Goal: Task Accomplishment & Management: Manage account settings

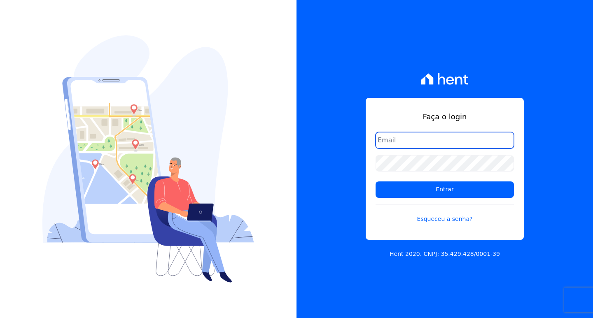
click at [447, 143] on input "email" at bounding box center [444, 140] width 138 height 16
type input "[EMAIL_ADDRESS][DOMAIN_NAME]"
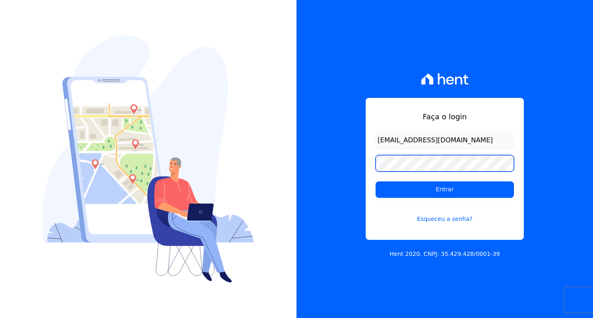
click at [375, 182] on input "Entrar" at bounding box center [444, 190] width 138 height 16
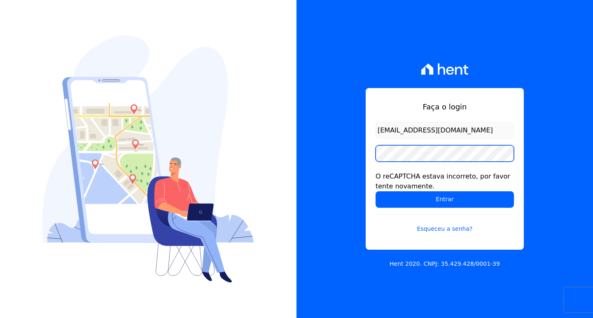
click at [375, 191] on input "Entrar" at bounding box center [444, 199] width 138 height 16
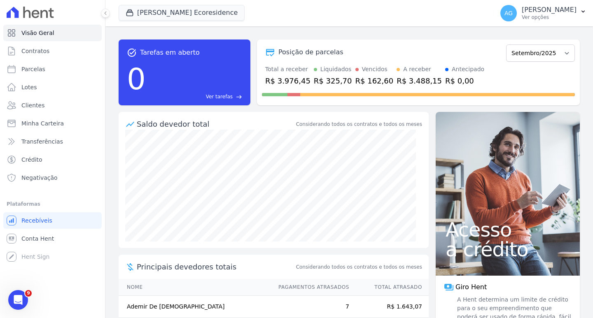
scroll to position [82, 0]
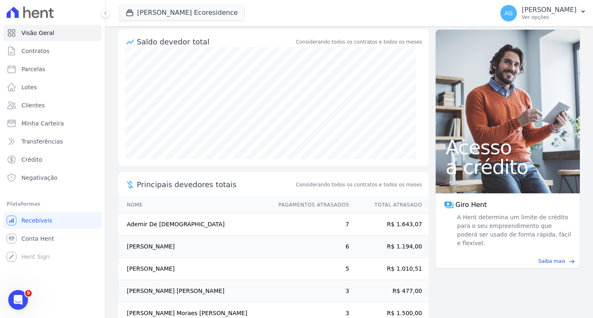
click at [200, 246] on td "Adailton Pimentel De Aragão" at bounding box center [195, 247] width 152 height 22
click at [47, 105] on link "Clientes" at bounding box center [52, 105] width 98 height 16
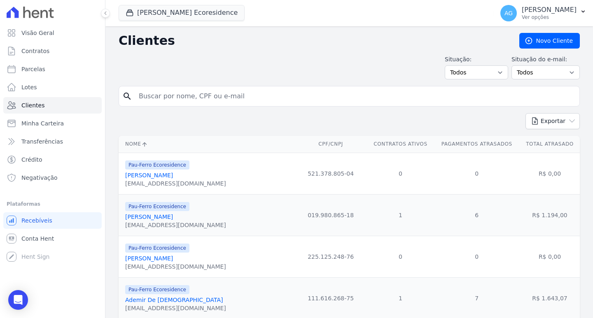
click at [175, 101] on input "search" at bounding box center [355, 96] width 442 height 16
click at [173, 216] on link "[PERSON_NAME]" at bounding box center [149, 217] width 48 height 7
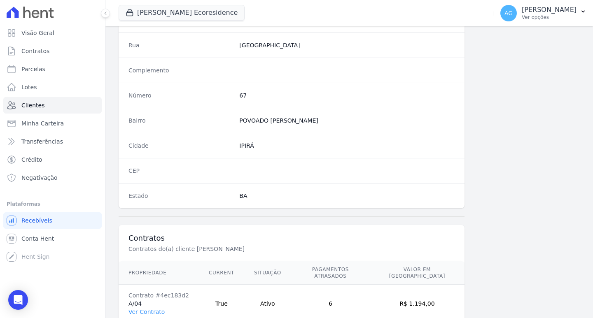
scroll to position [452, 0]
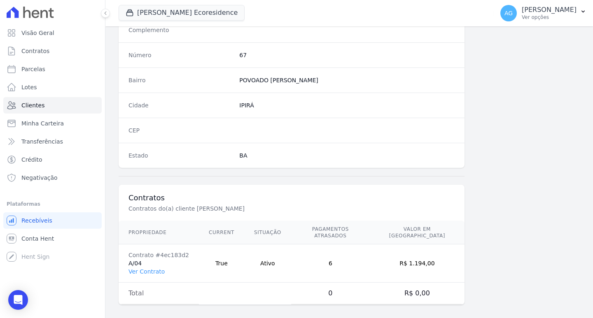
click at [149, 268] on link "Ver Contrato" at bounding box center [146, 271] width 36 height 7
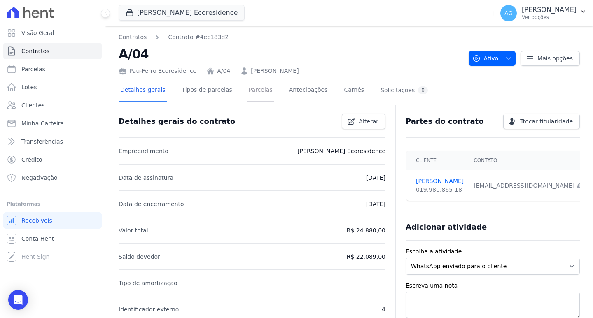
click at [253, 91] on link "Parcelas" at bounding box center [260, 91] width 27 height 22
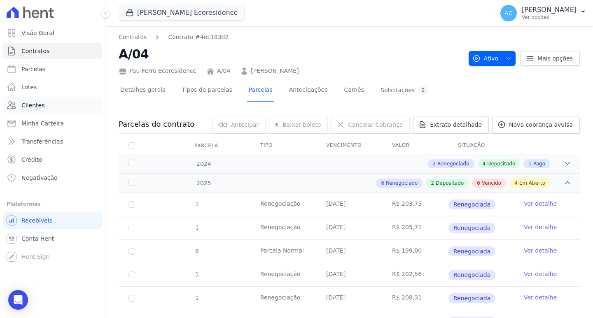
click at [37, 107] on span "Clientes" at bounding box center [32, 105] width 23 height 8
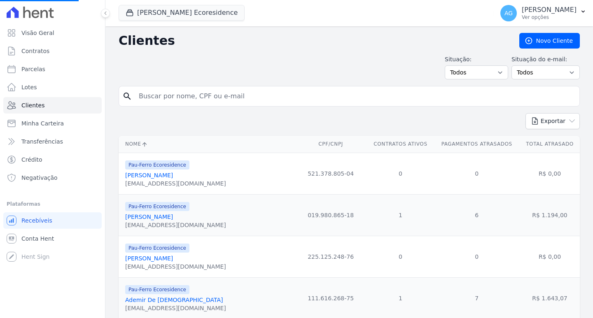
scroll to position [41, 0]
click at [173, 217] on link "[PERSON_NAME]" at bounding box center [149, 217] width 48 height 7
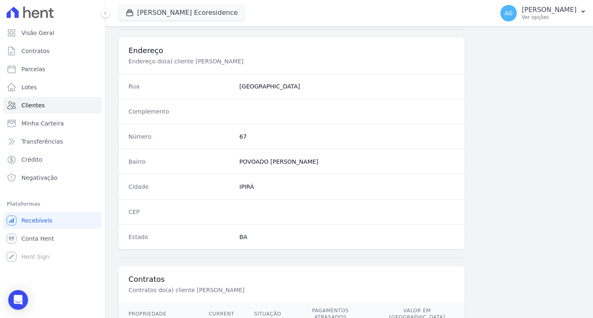
scroll to position [452, 0]
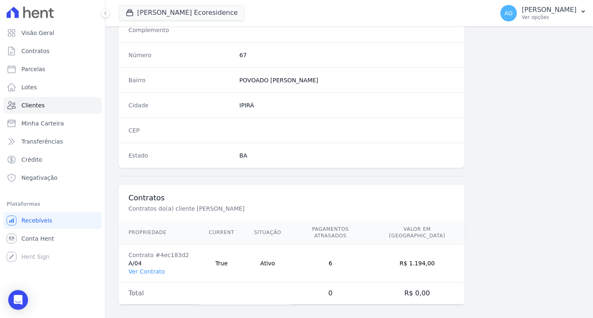
click at [156, 268] on link "Ver Contrato" at bounding box center [146, 271] width 36 height 7
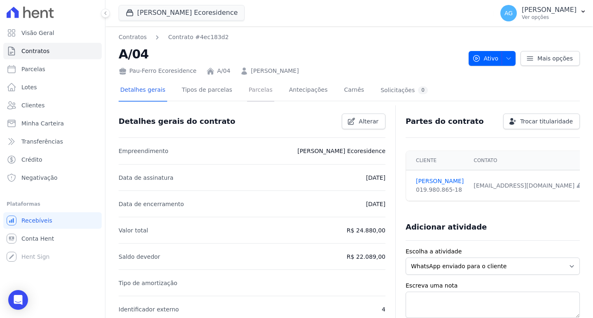
click at [247, 92] on link "Parcelas" at bounding box center [260, 91] width 27 height 22
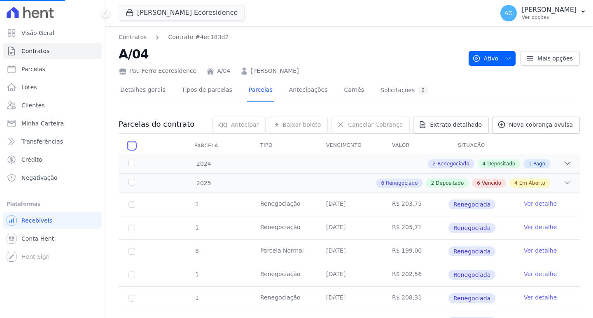
click at [131, 146] on input "checkbox" at bounding box center [131, 145] width 7 height 7
checkbox input "true"
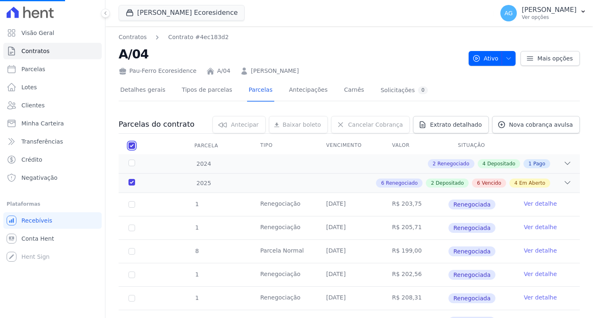
checkbox input "true"
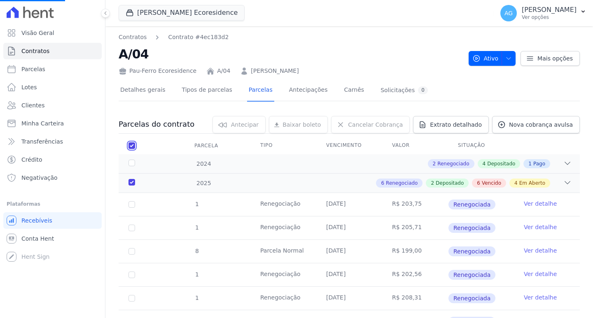
checkbox input "true"
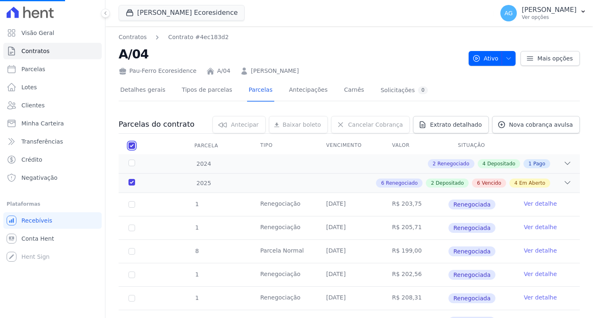
checkbox input "true"
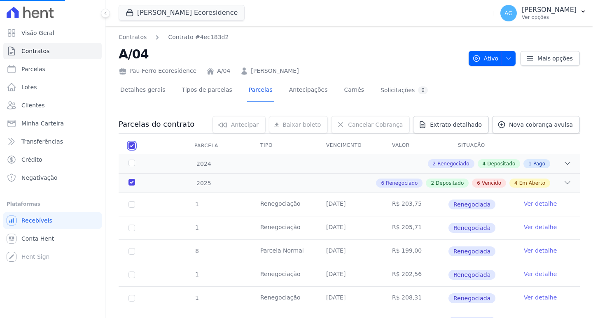
checkbox input "true"
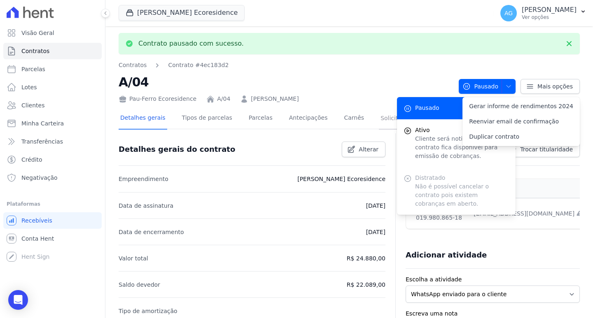
click at [394, 125] on link "Solicitações 0" at bounding box center [404, 119] width 51 height 22
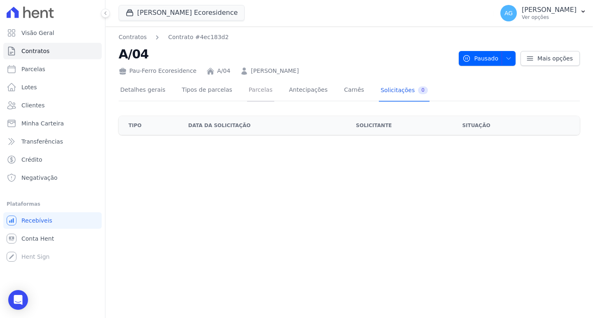
click at [256, 92] on link "Parcelas" at bounding box center [260, 91] width 27 height 22
click at [498, 57] on span "Pausado" at bounding box center [480, 58] width 36 height 15
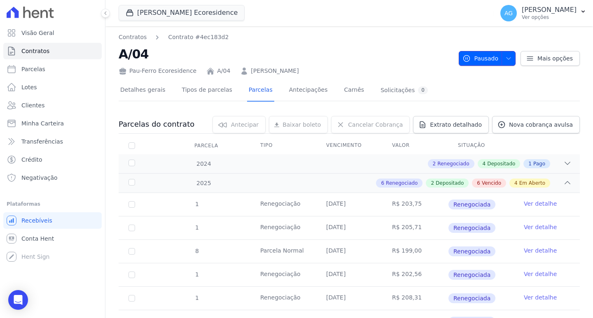
click at [501, 57] on span "button" at bounding box center [506, 58] width 10 height 13
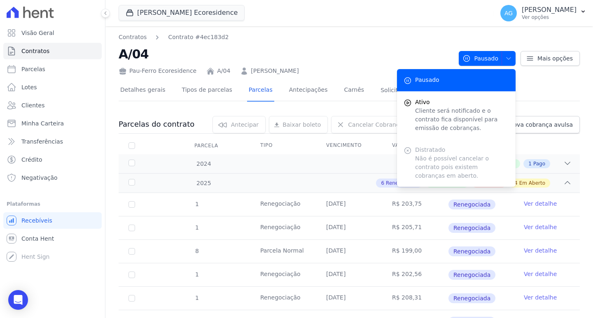
click at [371, 46] on h2 "A/04" at bounding box center [285, 54] width 333 height 19
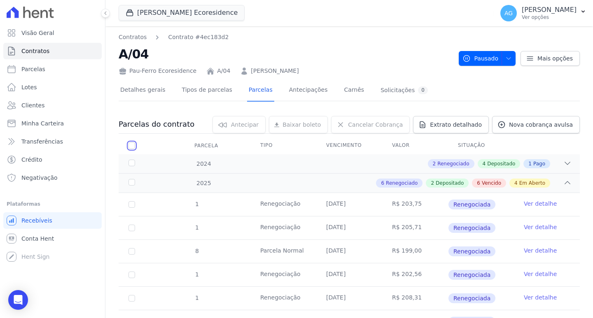
click at [134, 147] on input "checkbox" at bounding box center [131, 145] width 7 height 7
checkbox input "true"
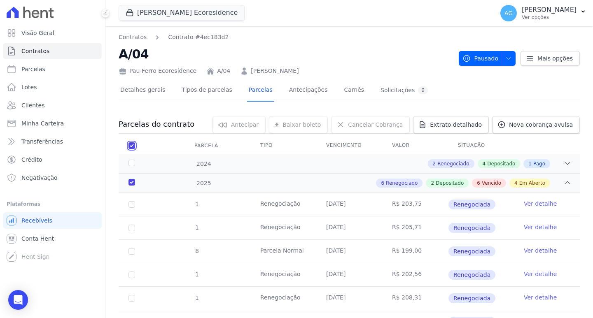
checkbox input "true"
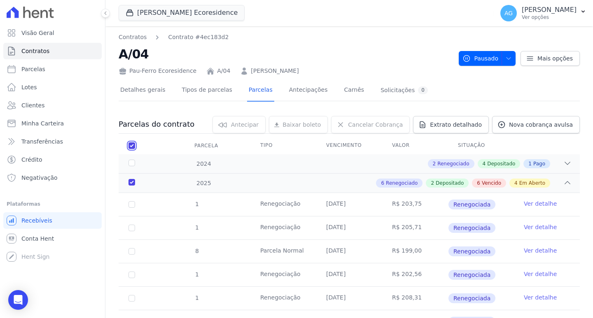
checkbox input "true"
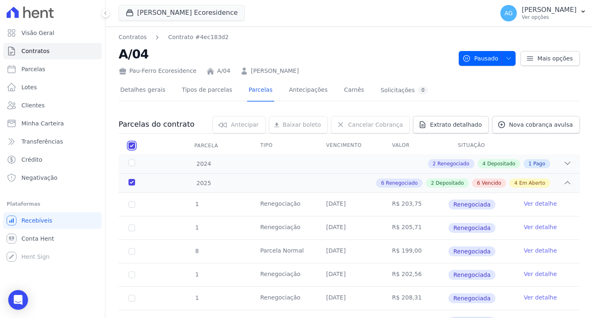
checkbox input "true"
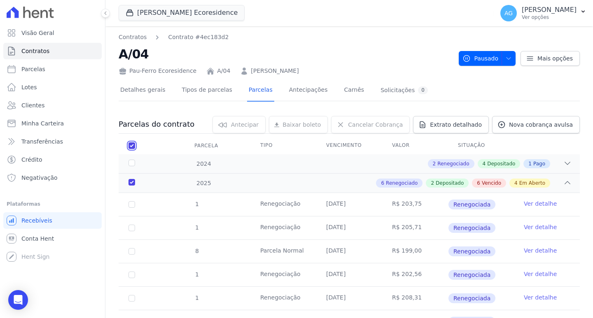
checkbox input "true"
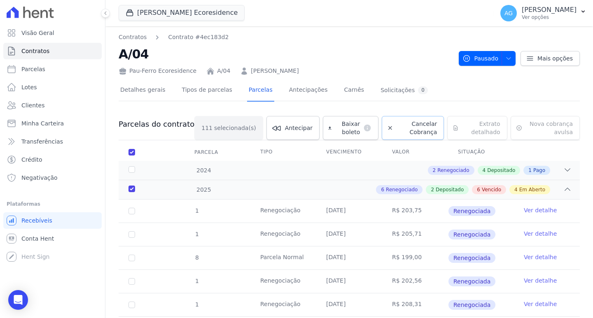
click at [402, 124] on span "Cancelar Cobrança" at bounding box center [416, 128] width 40 height 16
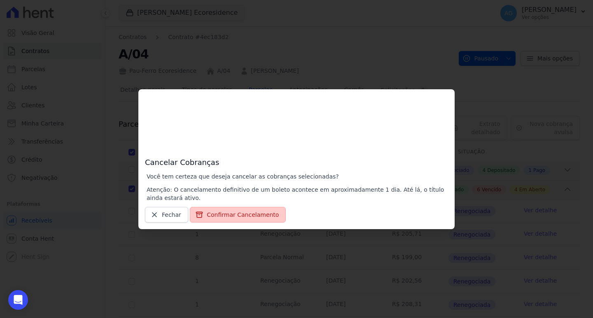
click at [227, 214] on button "Confirmar Cancelamento" at bounding box center [238, 215] width 96 height 16
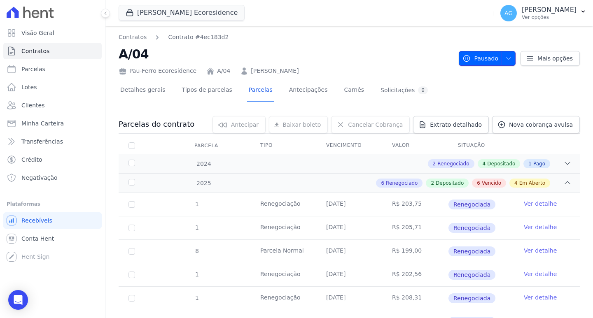
click at [491, 54] on span "Pausado" at bounding box center [480, 58] width 36 height 15
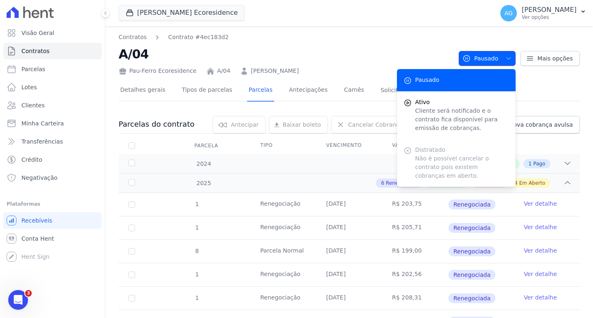
click at [491, 54] on span "Pausado" at bounding box center [480, 58] width 36 height 15
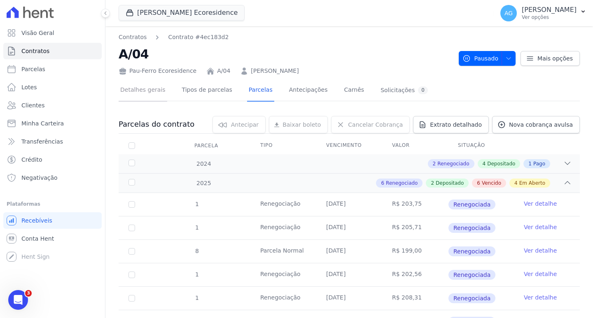
click at [152, 96] on link "Detalhes gerais" at bounding box center [143, 91] width 49 height 22
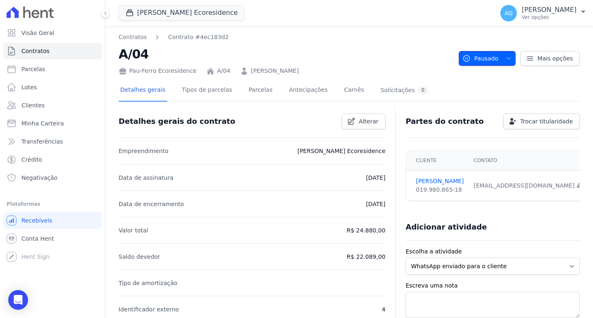
click at [492, 56] on span "Pausado" at bounding box center [480, 58] width 36 height 15
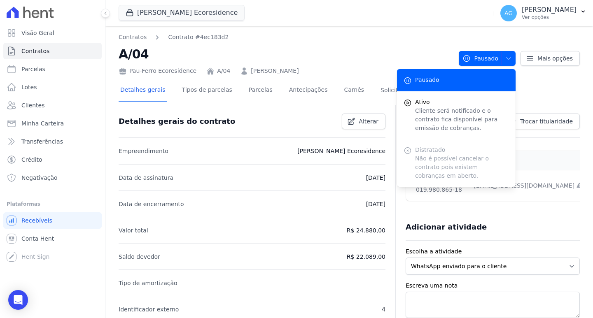
click at [430, 49] on h2 "A/04" at bounding box center [285, 54] width 333 height 19
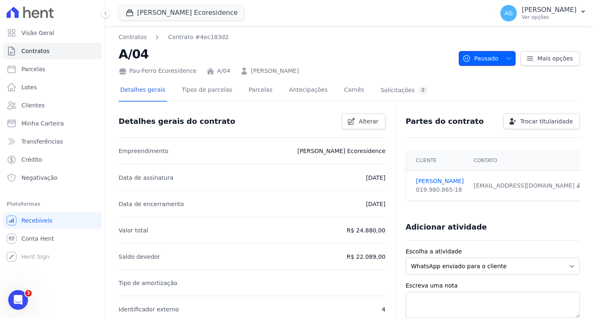
click at [505, 60] on icon "button" at bounding box center [508, 58] width 7 height 7
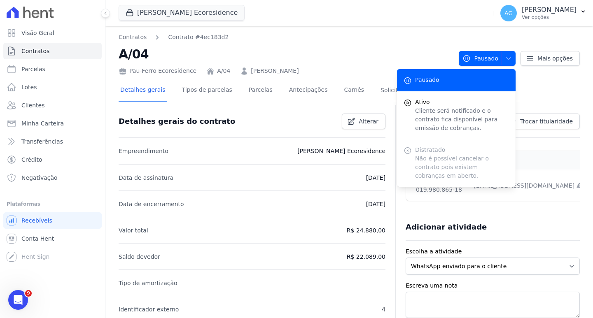
click at [350, 91] on div "Detalhes gerais Tipos de parcelas [GEOGRAPHIC_DATA] Antecipações [PERSON_NAME] …" at bounding box center [274, 91] width 311 height 22
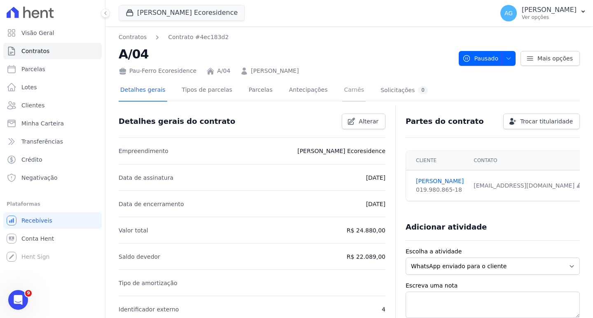
click at [342, 87] on link "Carnês" at bounding box center [353, 91] width 23 height 22
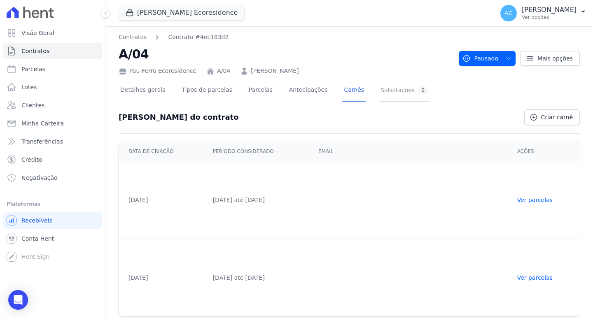
click at [388, 88] on div "Solicitações 0" at bounding box center [403, 90] width 47 height 8
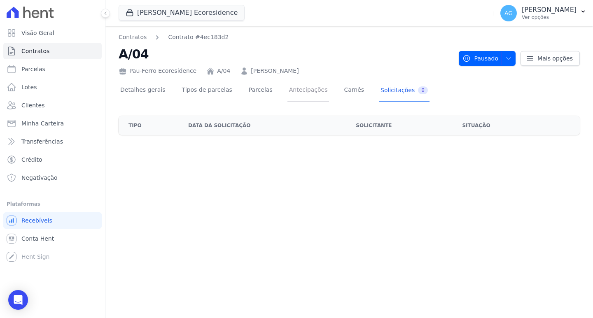
click at [301, 91] on link "Antecipações" at bounding box center [308, 91] width 42 height 22
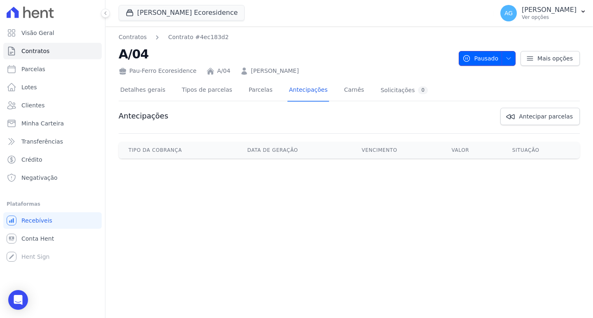
click at [511, 57] on icon "button" at bounding box center [508, 58] width 7 height 7
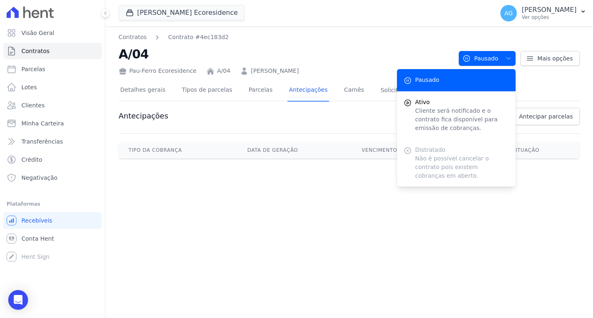
click at [391, 63] on div "Pau-Ferro Ecoresidence A/04 ADAILTON PIMENTEL DE ARAGÃO" at bounding box center [285, 69] width 333 height 12
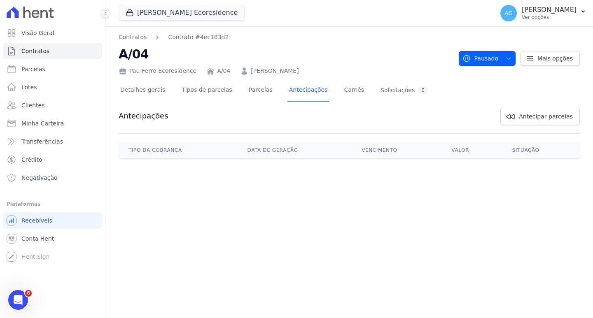
click at [480, 64] on span "Pausado" at bounding box center [480, 58] width 36 height 15
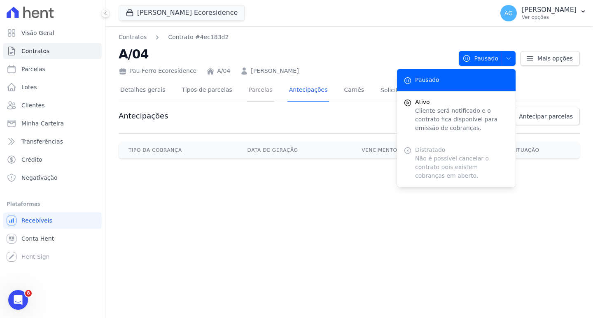
click at [257, 86] on link "Parcelas" at bounding box center [260, 91] width 27 height 22
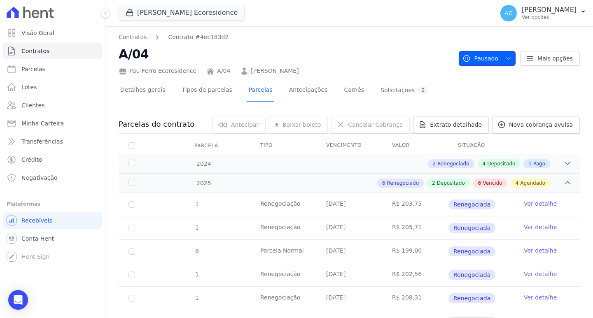
click at [505, 62] on span "button" at bounding box center [506, 58] width 10 height 13
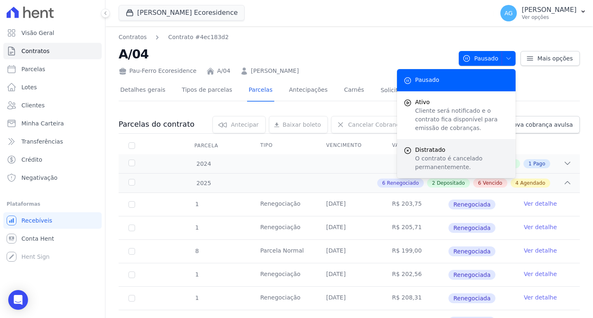
click at [439, 149] on span "Distratado" at bounding box center [462, 150] width 94 height 9
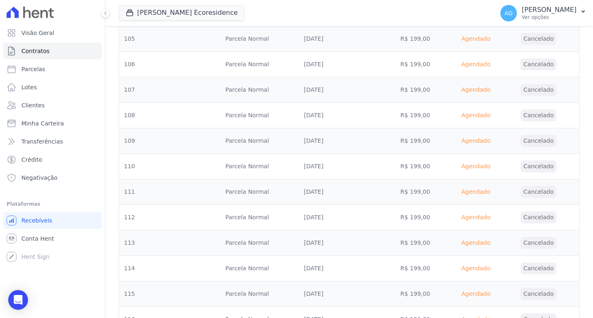
scroll to position [2903, 0]
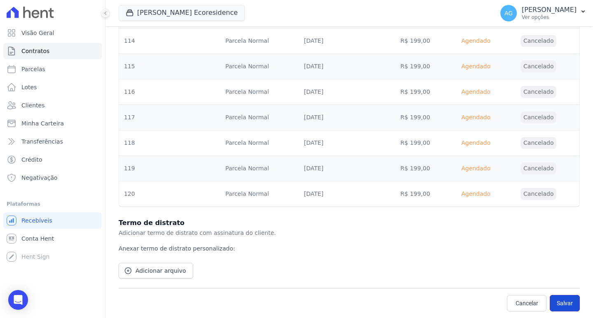
click at [556, 300] on button "Salvar" at bounding box center [565, 303] width 30 height 16
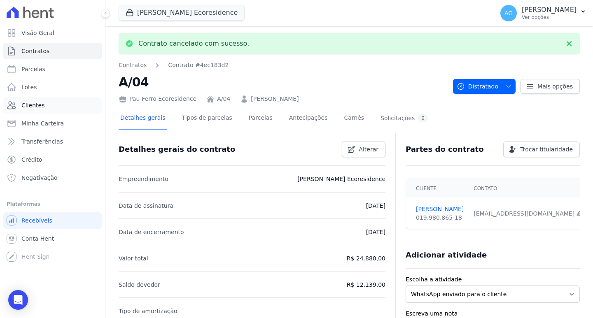
click at [48, 109] on link "Clientes" at bounding box center [52, 105] width 98 height 16
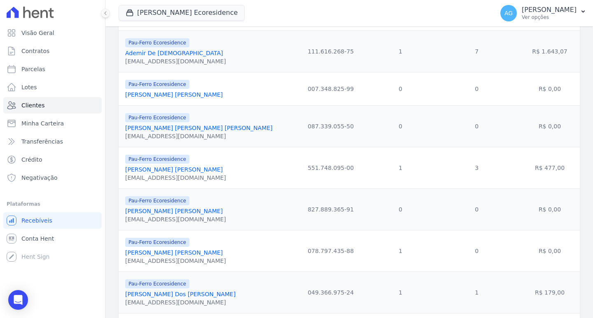
scroll to position [288, 0]
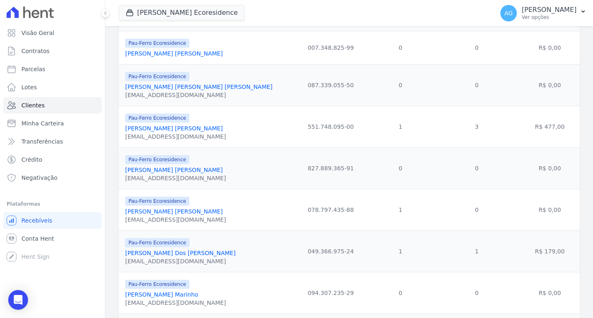
click at [198, 252] on link "Antonio Carlos Dos Santos Oliveira" at bounding box center [180, 253] width 110 height 7
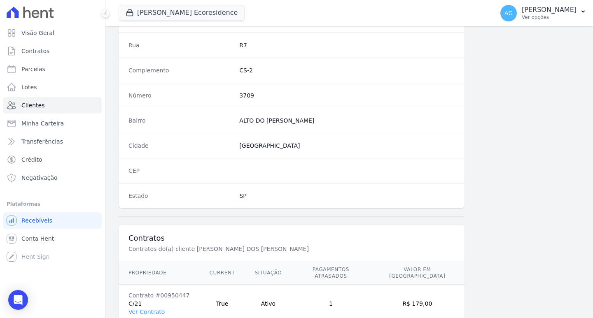
scroll to position [452, 0]
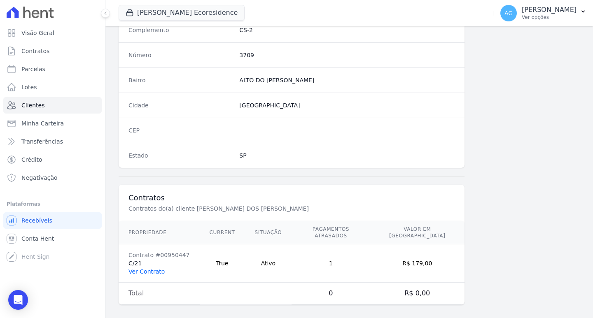
click at [148, 268] on link "Ver Contrato" at bounding box center [146, 271] width 36 height 7
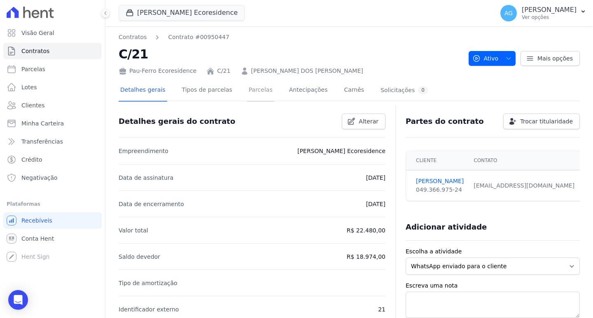
click at [249, 90] on link "Parcelas" at bounding box center [260, 91] width 27 height 22
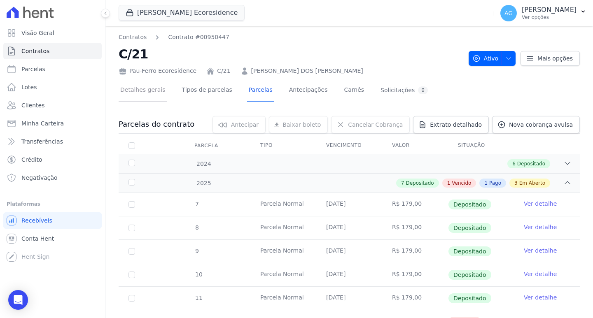
click at [146, 90] on link "Detalhes gerais" at bounding box center [143, 91] width 49 height 22
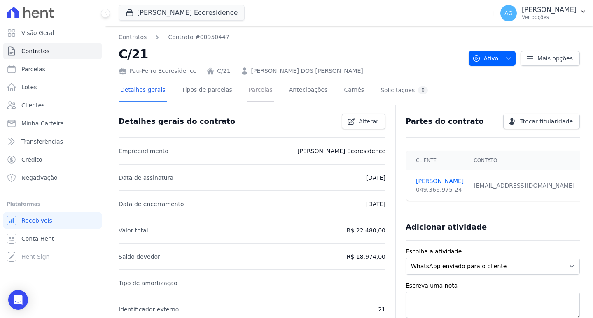
click at [253, 92] on link "Parcelas" at bounding box center [260, 91] width 27 height 22
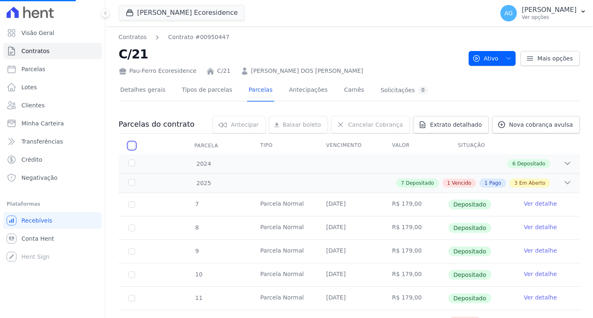
click at [133, 144] on input "checkbox" at bounding box center [131, 145] width 7 height 7
click at [134, 145] on input "checkbox" at bounding box center [131, 145] width 7 height 7
checkbox input "true"
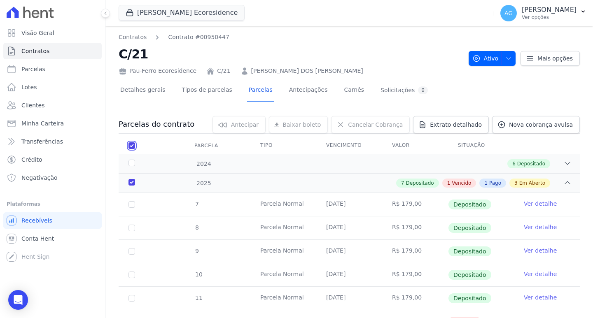
checkbox input "true"
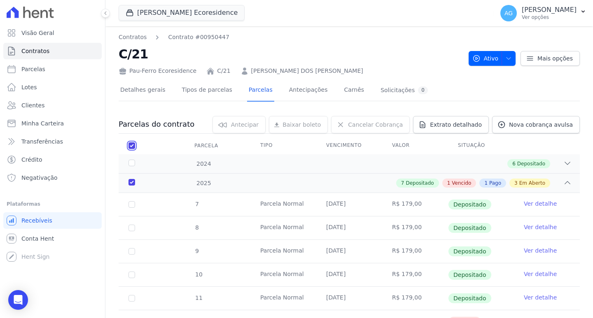
checkbox input "true"
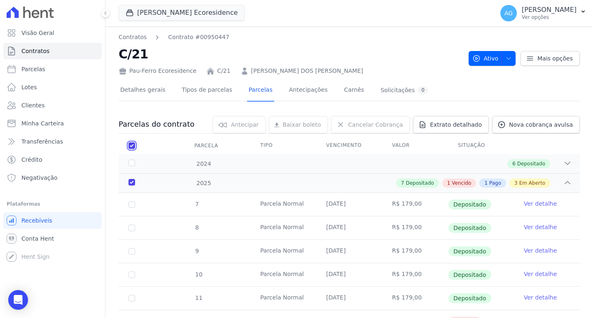
checkbox input "true"
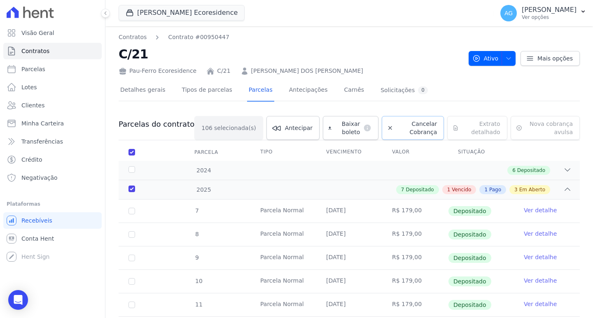
click at [396, 126] on span "Cancelar Cobrança" at bounding box center [416, 128] width 40 height 16
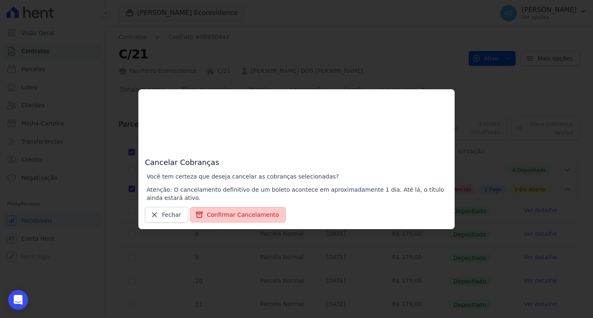
click at [249, 208] on button "Confirmar Cancelamento" at bounding box center [238, 215] width 96 height 16
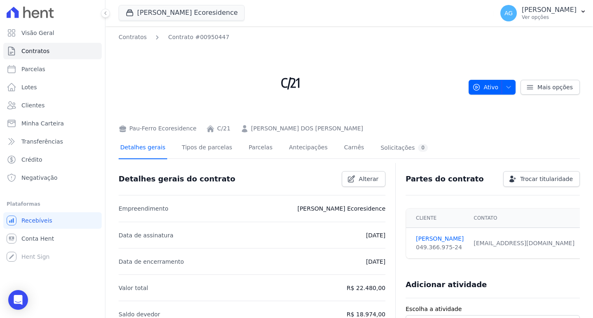
click at [157, 149] on link "Detalhes gerais" at bounding box center [143, 148] width 49 height 22
click at [252, 150] on link "Parcelas" at bounding box center [260, 148] width 27 height 22
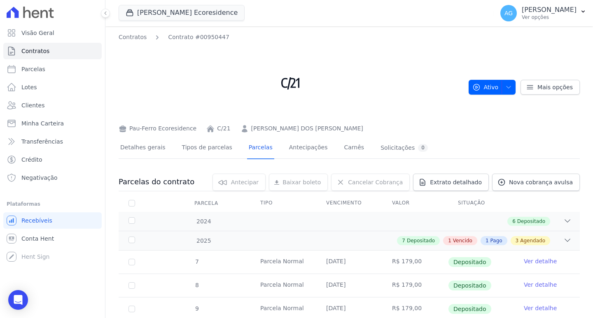
click at [292, 128] on link "ANTONIO CARLOS DOS SANTOS OLIVEIRA" at bounding box center [307, 128] width 112 height 9
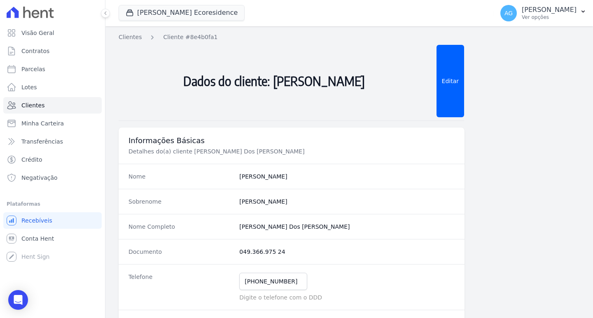
click at [207, 130] on div "Informações Básicas Detalhes do(a) cliente Antonio Carlos Dos Santos Oliveira" at bounding box center [292, 146] width 346 height 36
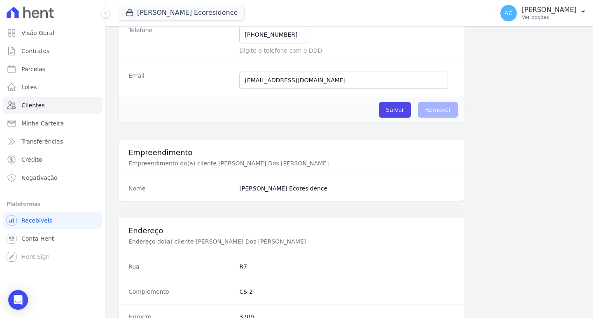
scroll to position [494, 0]
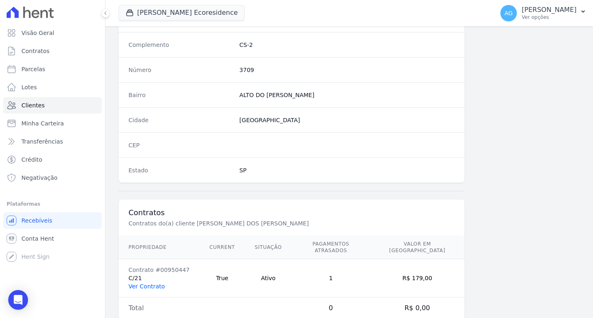
click at [160, 283] on link "Ver Contrato" at bounding box center [146, 286] width 36 height 7
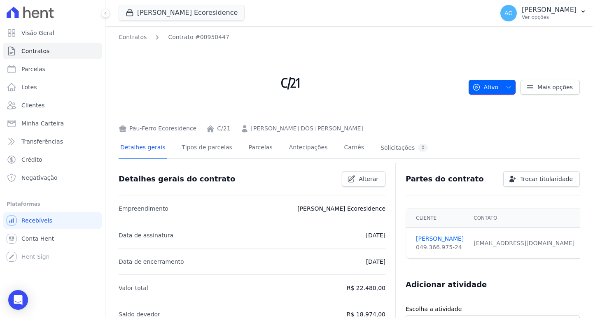
click at [505, 86] on icon "button" at bounding box center [508, 87] width 7 height 7
click at [505, 89] on icon "button" at bounding box center [508, 87] width 7 height 7
click at [482, 91] on span "Ativo" at bounding box center [485, 87] width 26 height 15
click at [262, 149] on div "Detalhes gerais Tipos de parcelas Parcelas Antecipações Carnês Solicitações 0" at bounding box center [274, 148] width 311 height 22
click at [251, 148] on link "Parcelas" at bounding box center [260, 148] width 27 height 22
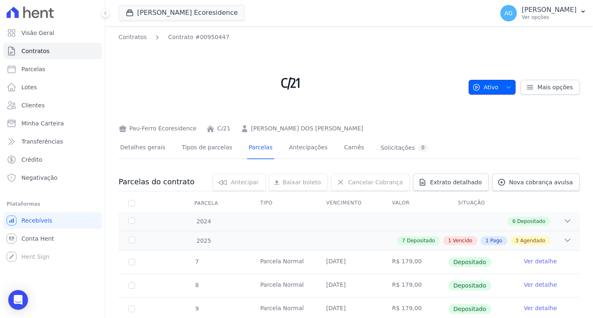
click at [508, 86] on icon "button" at bounding box center [508, 87] width 7 height 7
click at [41, 34] on span "Visão Geral" at bounding box center [37, 33] width 33 height 8
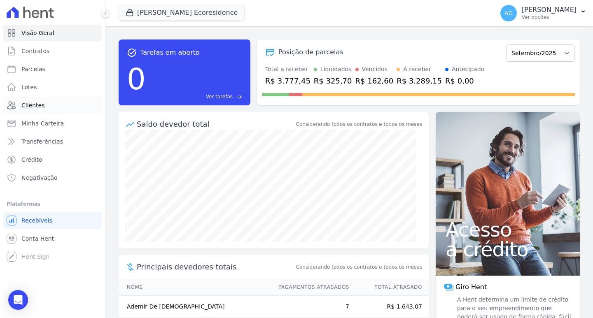
click at [42, 106] on link "Clientes" at bounding box center [52, 105] width 98 height 16
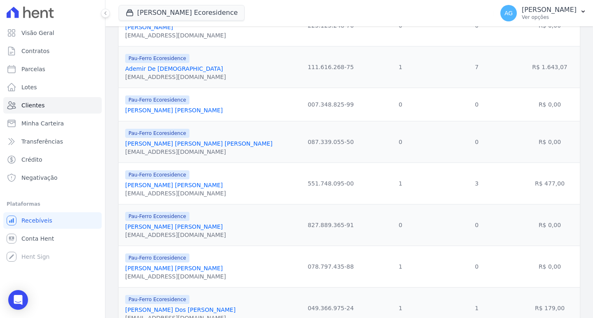
scroll to position [329, 0]
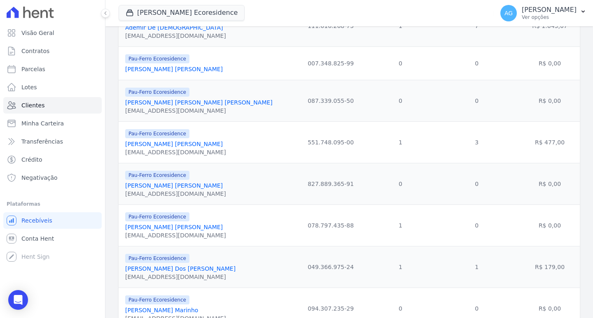
click at [180, 269] on link "Antonio Carlos Dos Santos Oliveira" at bounding box center [180, 269] width 110 height 7
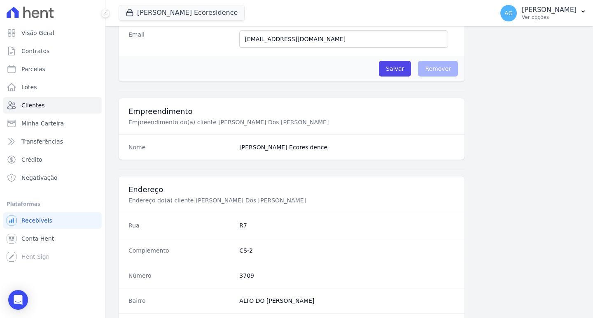
scroll to position [509, 0]
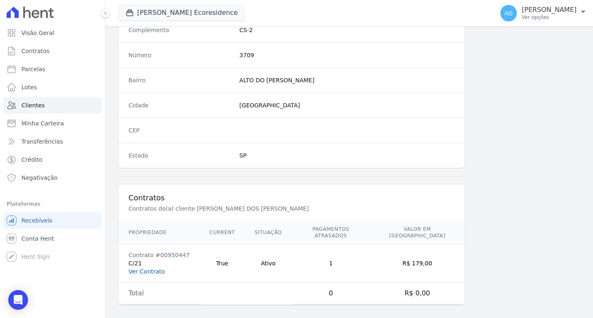
click at [151, 268] on link "Ver Contrato" at bounding box center [146, 271] width 36 height 7
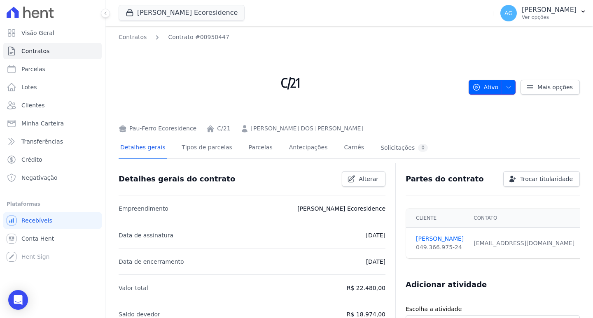
click at [508, 82] on span "button" at bounding box center [506, 87] width 10 height 13
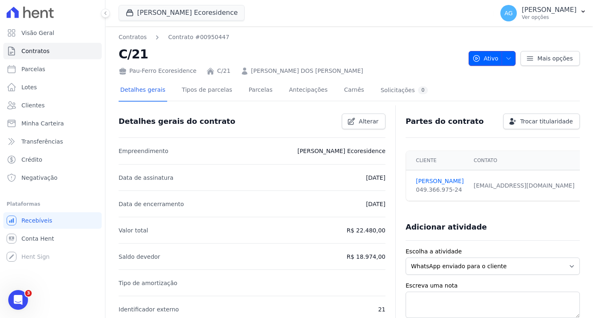
click at [505, 58] on icon "button" at bounding box center [508, 58] width 7 height 7
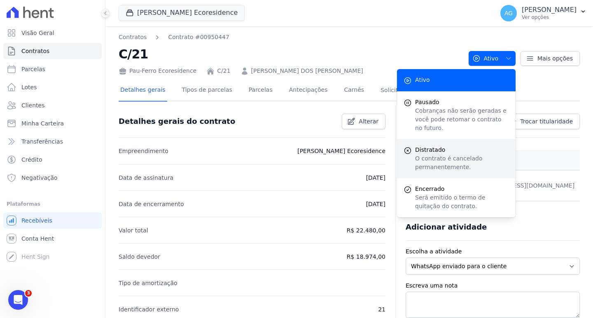
click at [452, 156] on p "O contrato é cancelado permanentemente." at bounding box center [462, 162] width 94 height 17
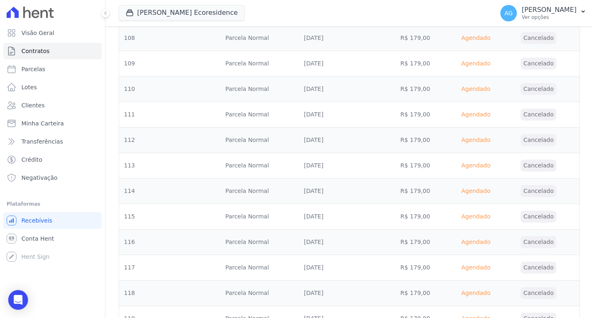
scroll to position [2776, 0]
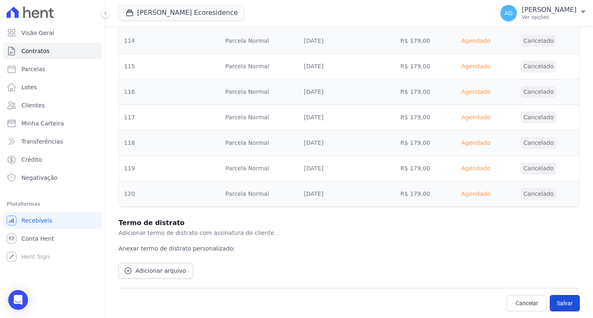
click at [559, 304] on button "Salvar" at bounding box center [565, 303] width 30 height 16
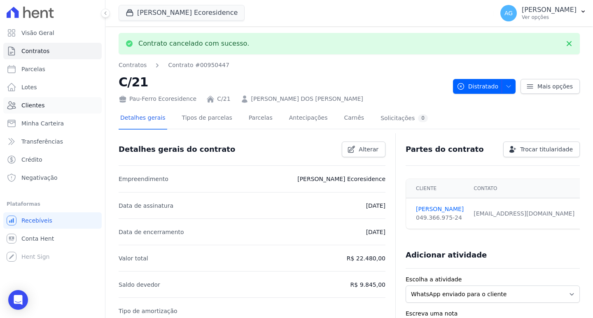
click at [49, 108] on link "Clientes" at bounding box center [52, 105] width 98 height 16
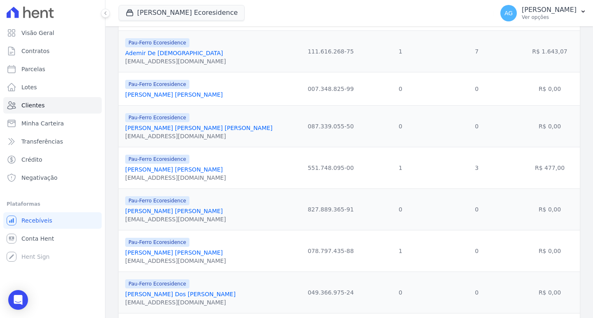
scroll to position [288, 0]
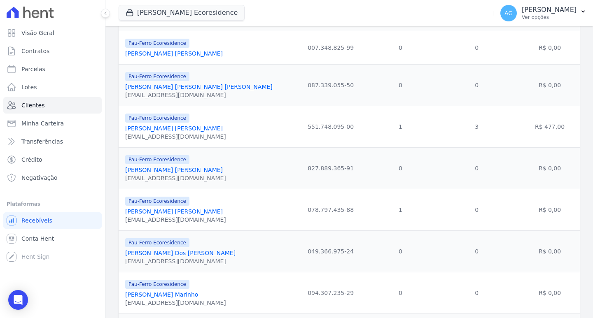
click at [184, 212] on link "[PERSON_NAME] [PERSON_NAME]" at bounding box center [174, 211] width 98 height 7
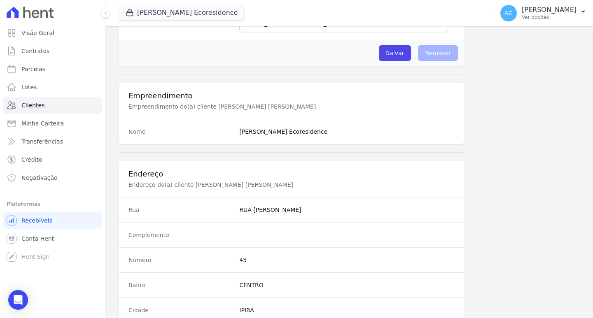
scroll to position [452, 0]
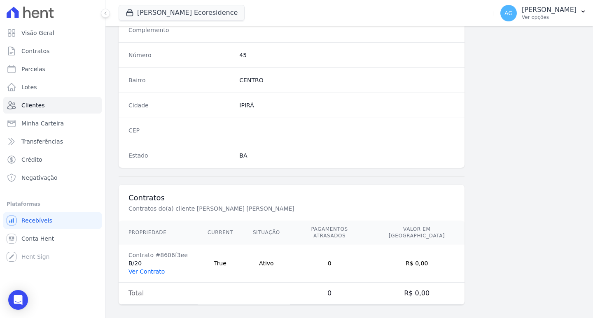
click at [156, 268] on link "Ver Contrato" at bounding box center [146, 271] width 36 height 7
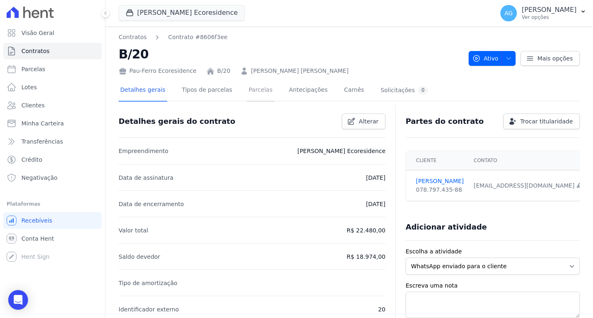
click at [247, 92] on link "Parcelas" at bounding box center [260, 91] width 27 height 22
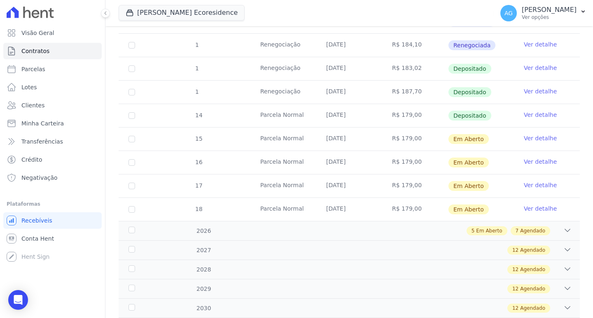
scroll to position [412, 0]
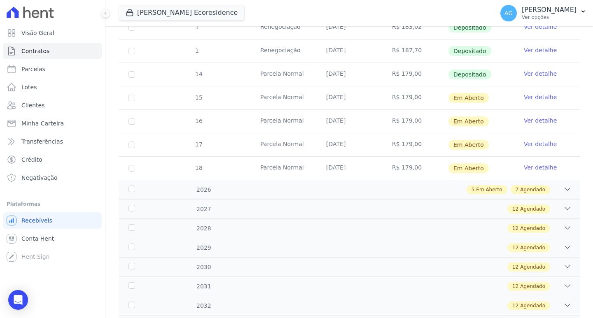
drag, startPoint x: 356, startPoint y: 97, endPoint x: 325, endPoint y: 99, distance: 30.9
click at [325, 99] on td "[DATE]" at bounding box center [349, 97] width 66 height 23
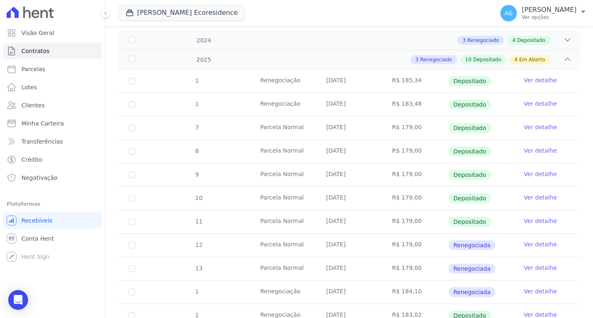
scroll to position [82, 0]
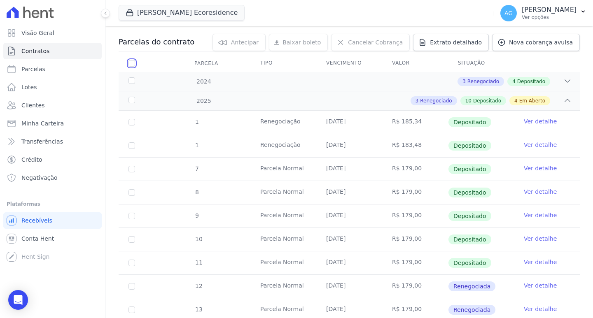
click at [133, 63] on input "checkbox" at bounding box center [131, 63] width 7 height 7
checkbox input "true"
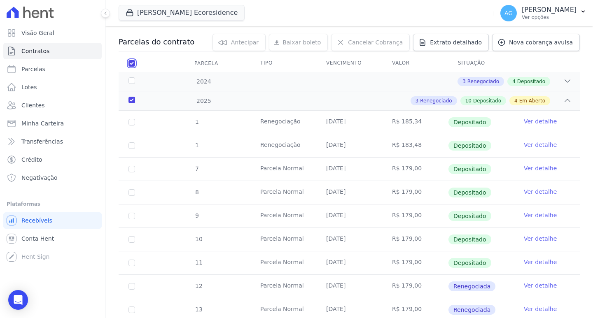
checkbox input "true"
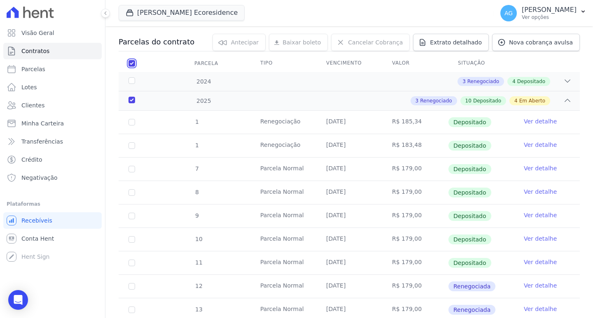
checkbox input "true"
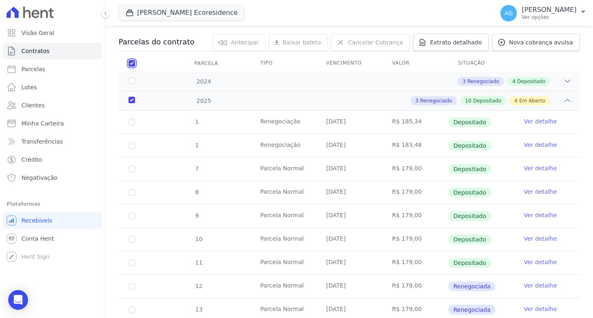
checkbox input "true"
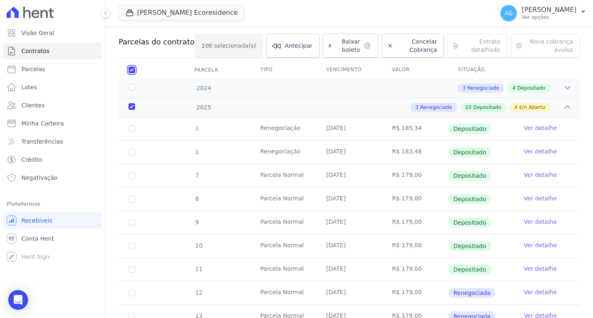
scroll to position [0, 0]
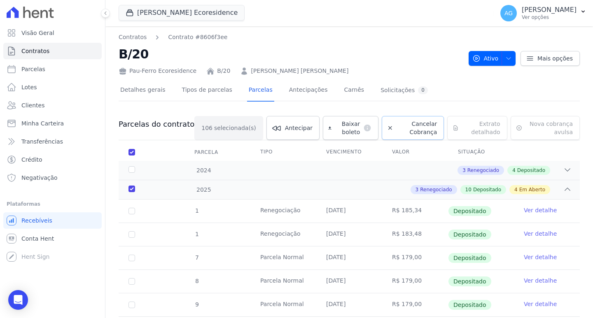
click at [396, 125] on span "Cancelar Cobrança" at bounding box center [416, 128] width 40 height 16
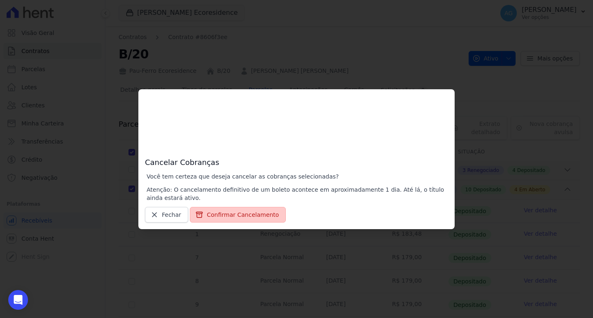
click at [247, 215] on button "Confirmar Cancelamento" at bounding box center [238, 215] width 96 height 16
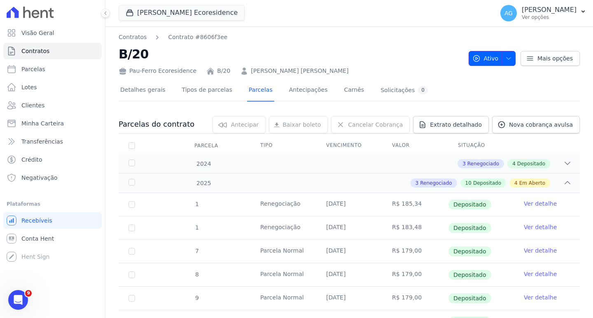
click at [505, 57] on icon "button" at bounding box center [508, 58] width 7 height 7
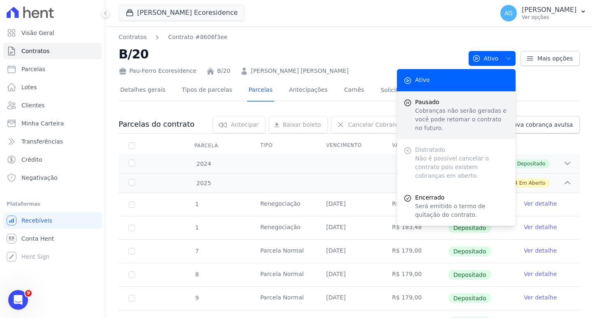
click at [428, 117] on p "Cobranças não serão geradas e você pode retomar o contrato no futuro." at bounding box center [462, 120] width 94 height 26
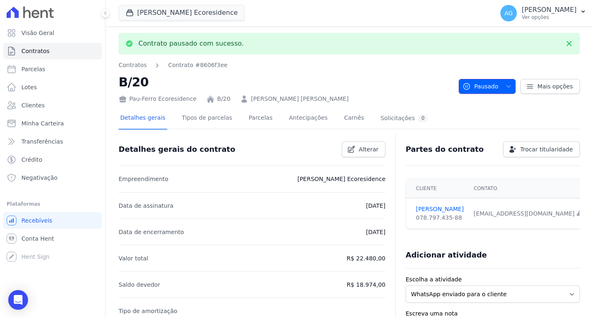
click at [505, 84] on icon "button" at bounding box center [508, 86] width 7 height 7
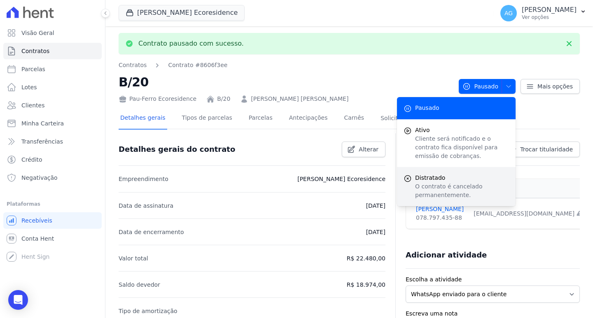
click at [438, 190] on p "O contrato é cancelado permanentemente." at bounding box center [462, 190] width 94 height 17
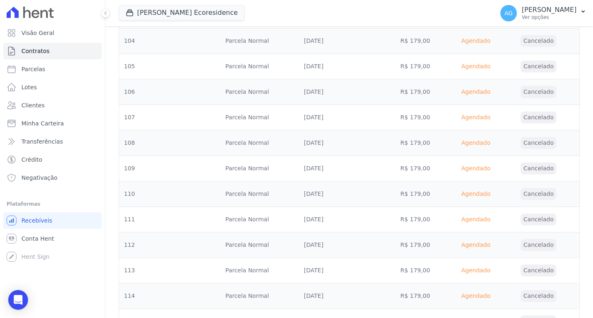
scroll to position [2776, 0]
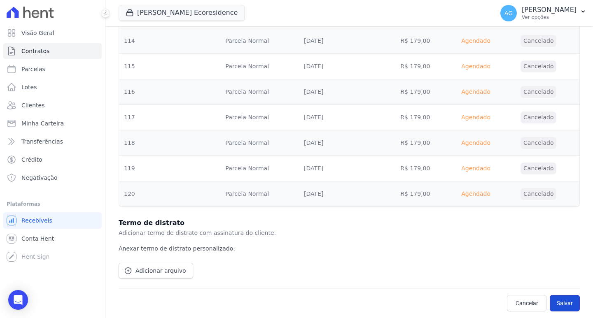
click at [562, 301] on button "Salvar" at bounding box center [565, 303] width 30 height 16
